Goal: Find specific page/section: Find specific page/section

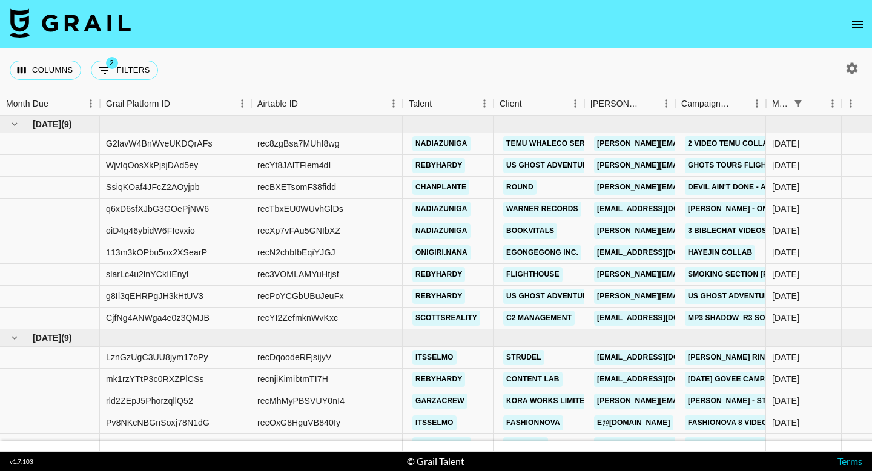
click at [859, 16] on button "open drawer" at bounding box center [857, 24] width 24 height 24
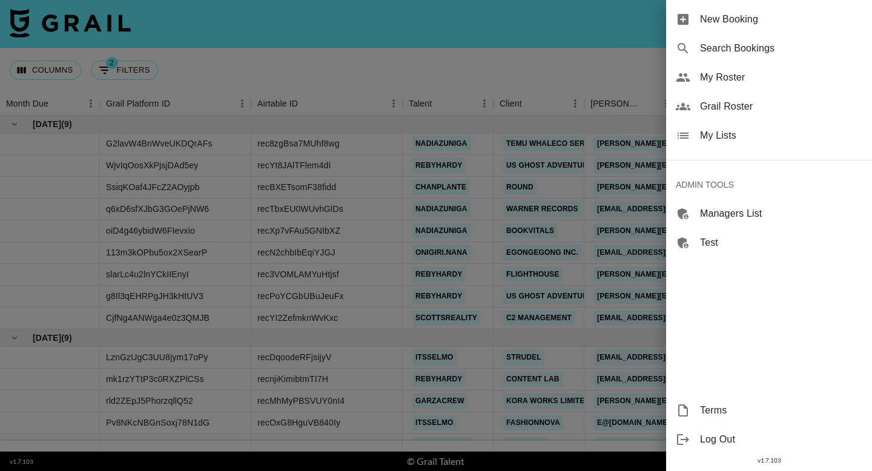
click at [745, 105] on span "Grail Roster" at bounding box center [781, 106] width 162 height 15
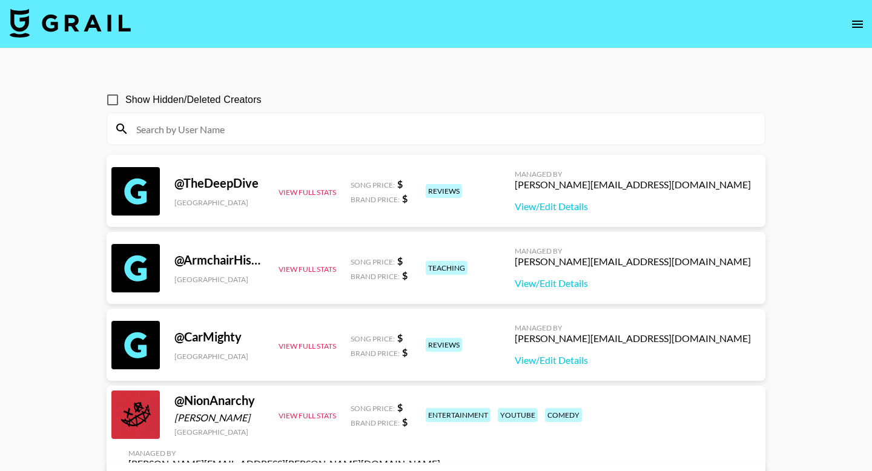
click at [530, 124] on input at bounding box center [443, 128] width 628 height 19
paste input "jacobworth01"
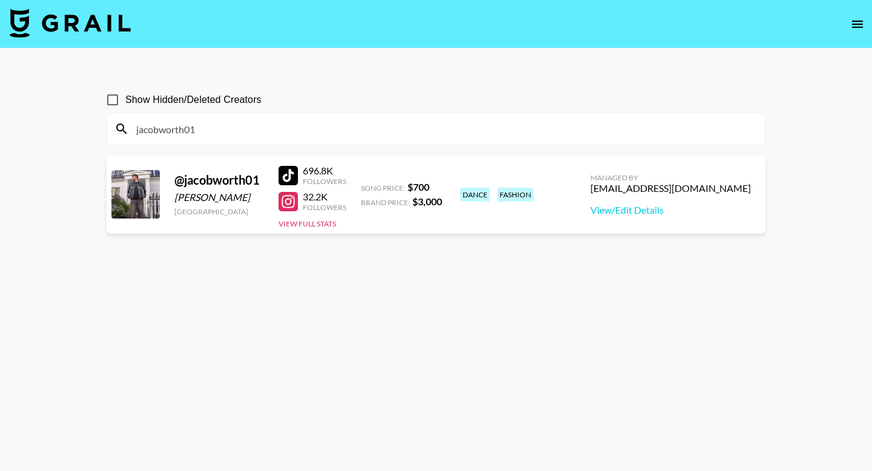
type input "jacobworth01"
click at [88, 18] on img at bounding box center [70, 22] width 121 height 29
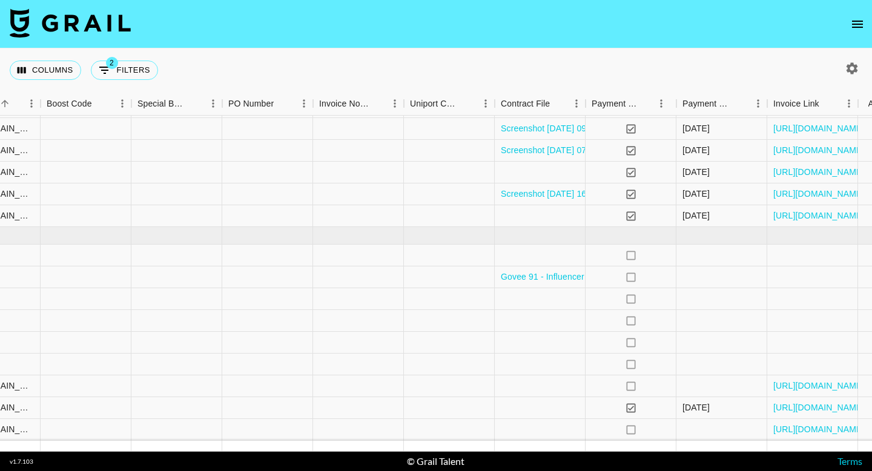
scroll to position [102, 1502]
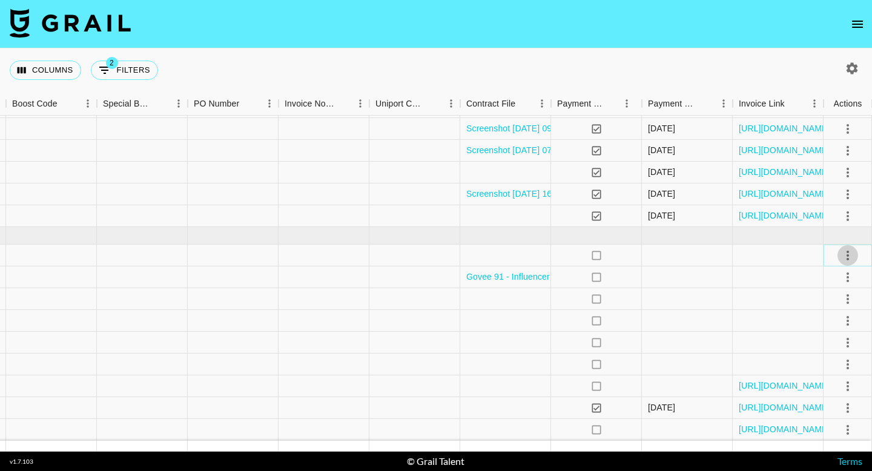
click at [851, 254] on icon "select merge strategy" at bounding box center [847, 255] width 15 height 15
click at [816, 328] on li "Draft Created" at bounding box center [832, 325] width 79 height 22
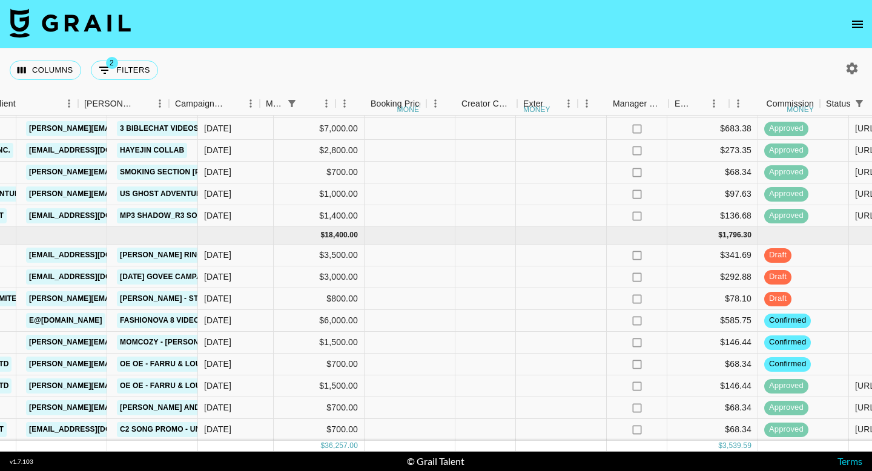
scroll to position [102, 257]
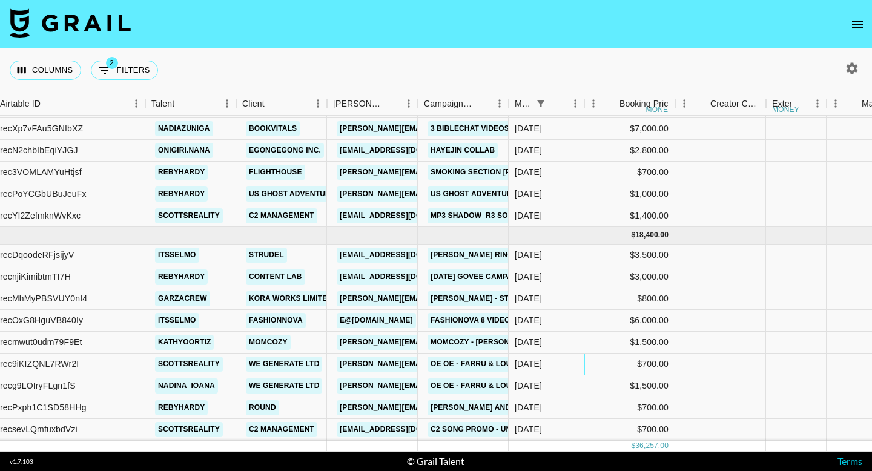
click at [586, 368] on div "$700.00" at bounding box center [629, 365] width 91 height 22
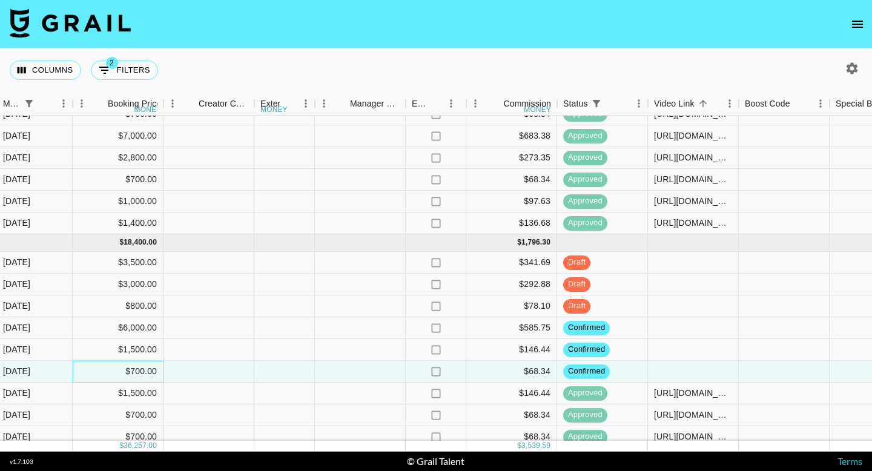
scroll to position [95, 767]
